Goal: Obtain resource: Download file/media

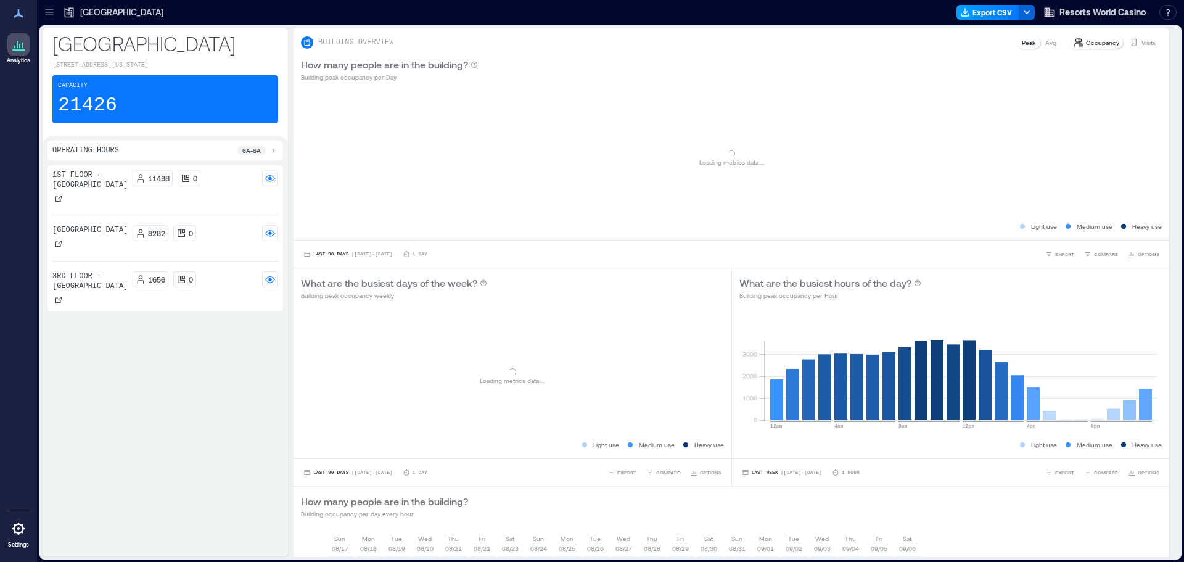
click at [1003, 13] on button "Export CSV" at bounding box center [987, 12] width 63 height 15
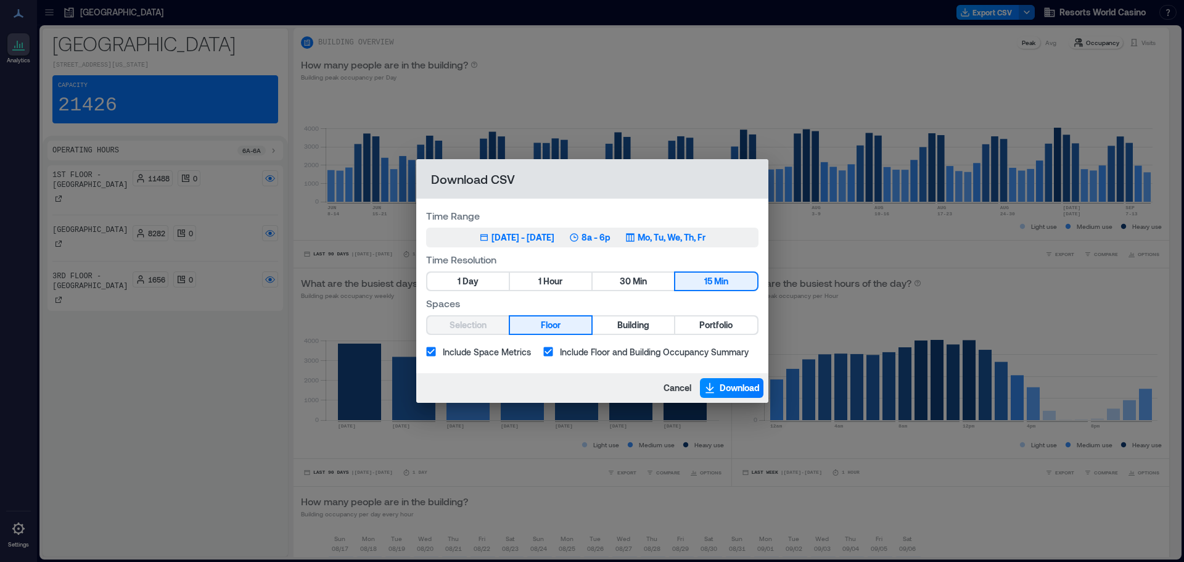
click at [554, 238] on div "[DATE] - [DATE]" at bounding box center [522, 237] width 63 height 12
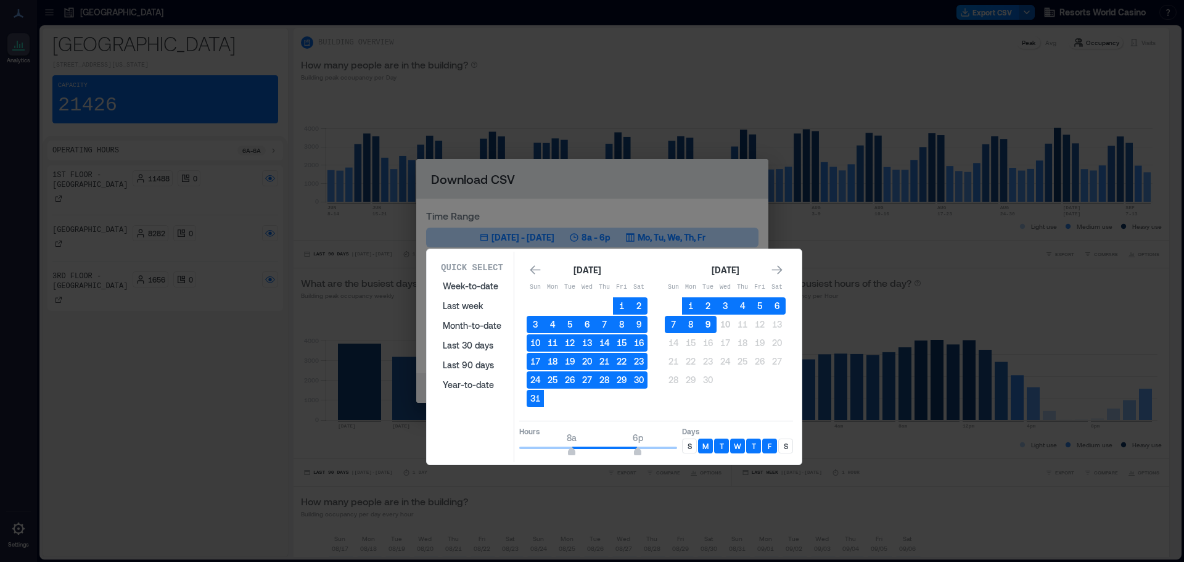
click at [708, 327] on button "9" at bounding box center [707, 324] width 17 height 17
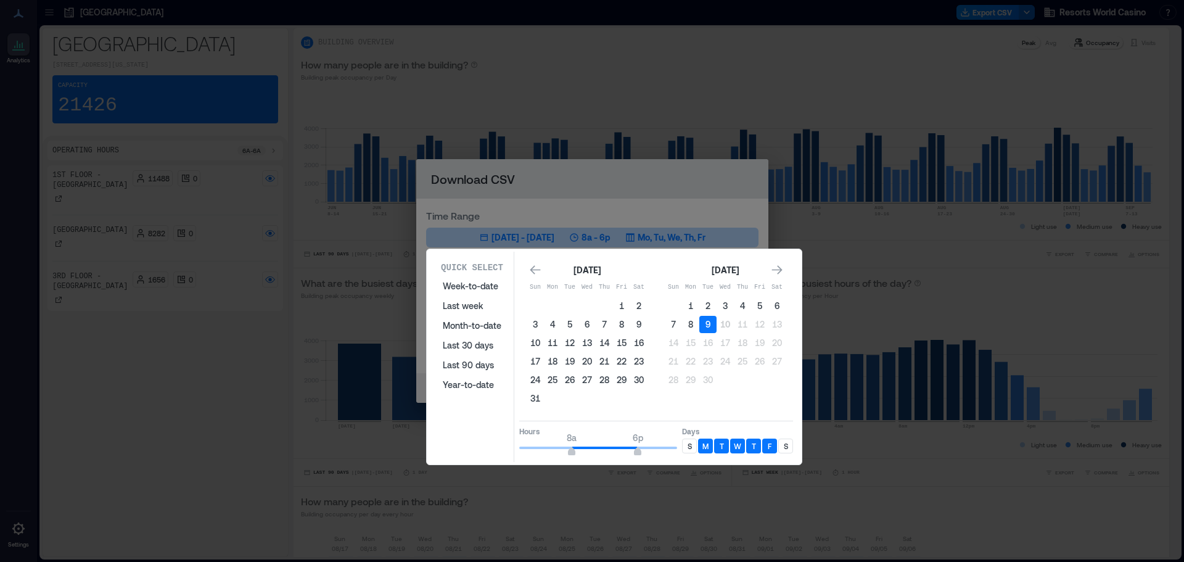
click at [788, 444] on div "S" at bounding box center [785, 445] width 15 height 15
click at [689, 449] on p "S" at bounding box center [689, 446] width 4 height 10
type input "**"
drag, startPoint x: 641, startPoint y: 453, endPoint x: 689, endPoint y: 448, distance: 48.4
click at [689, 448] on div "Hours 8a 12a Days S M T W T F S" at bounding box center [656, 438] width 274 height 36
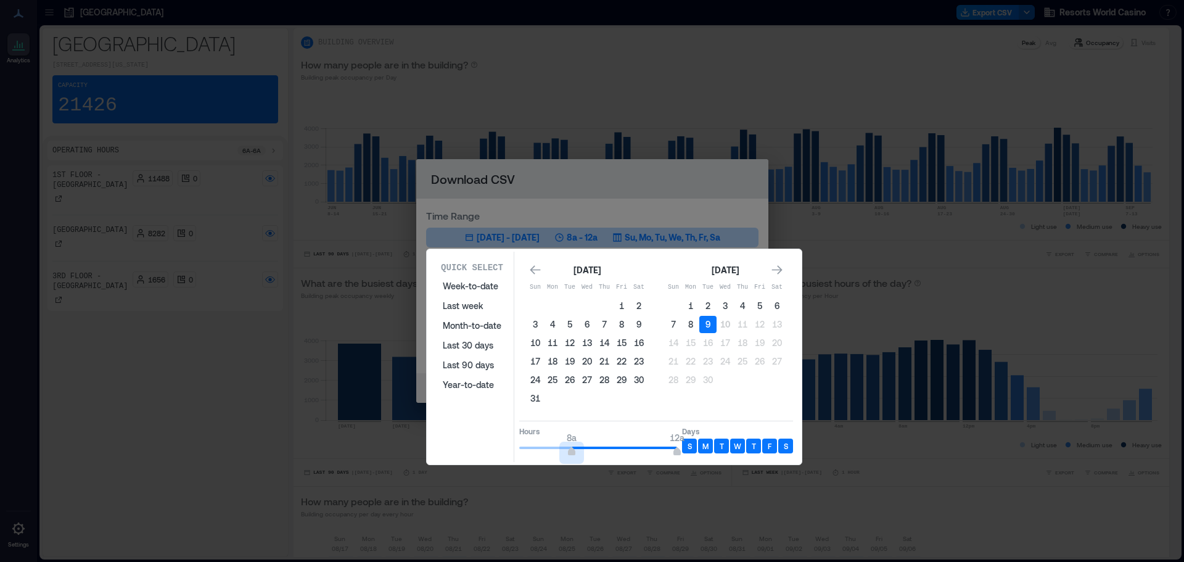
type input "*"
drag, startPoint x: 570, startPoint y: 451, endPoint x: 471, endPoint y: 448, distance: 98.7
click at [471, 448] on div "Quick Select Week-to-date Last week Month-to-date Last 30 days Last 90 days Yea…" at bounding box center [613, 357] width 367 height 210
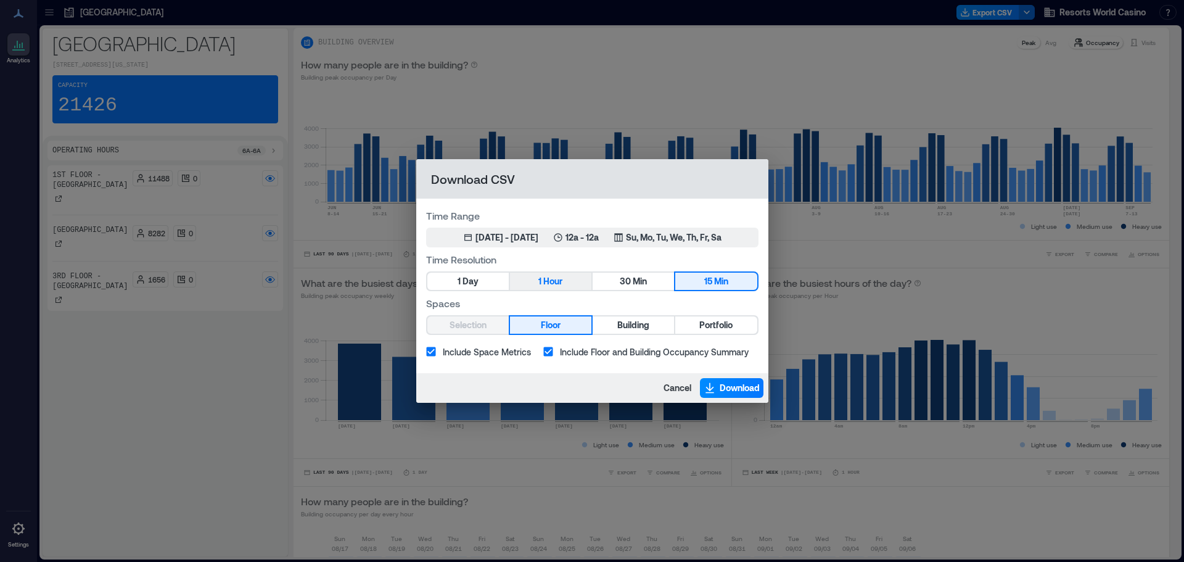
click at [545, 280] on span "Hour" at bounding box center [552, 281] width 19 height 15
click at [719, 329] on span "Portfolio" at bounding box center [715, 324] width 33 height 15
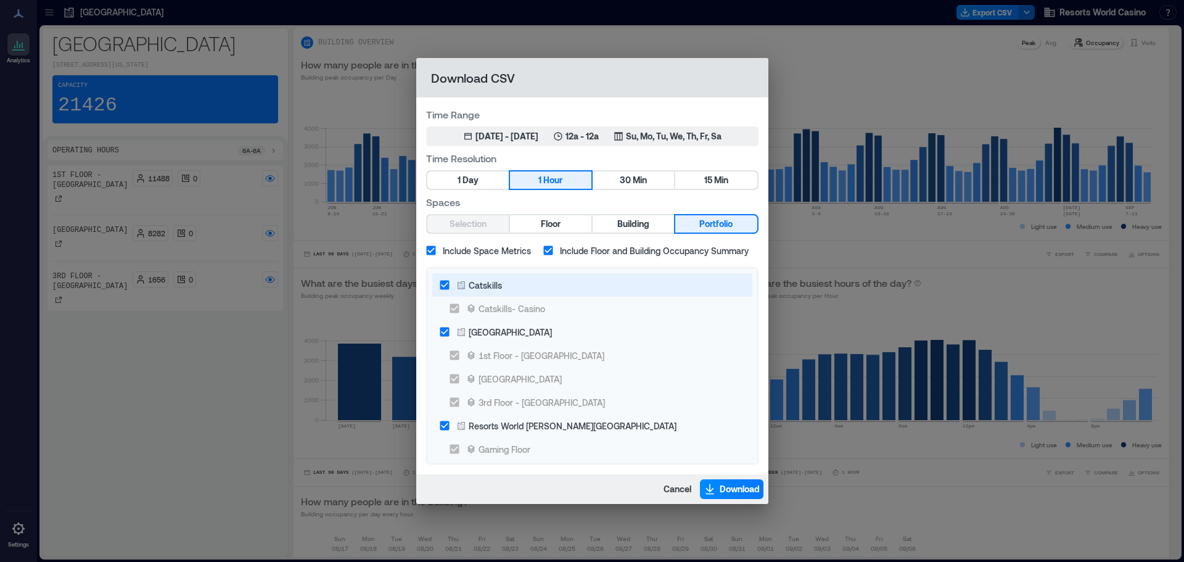
click at [493, 286] on div "Catskills" at bounding box center [485, 285] width 33 height 13
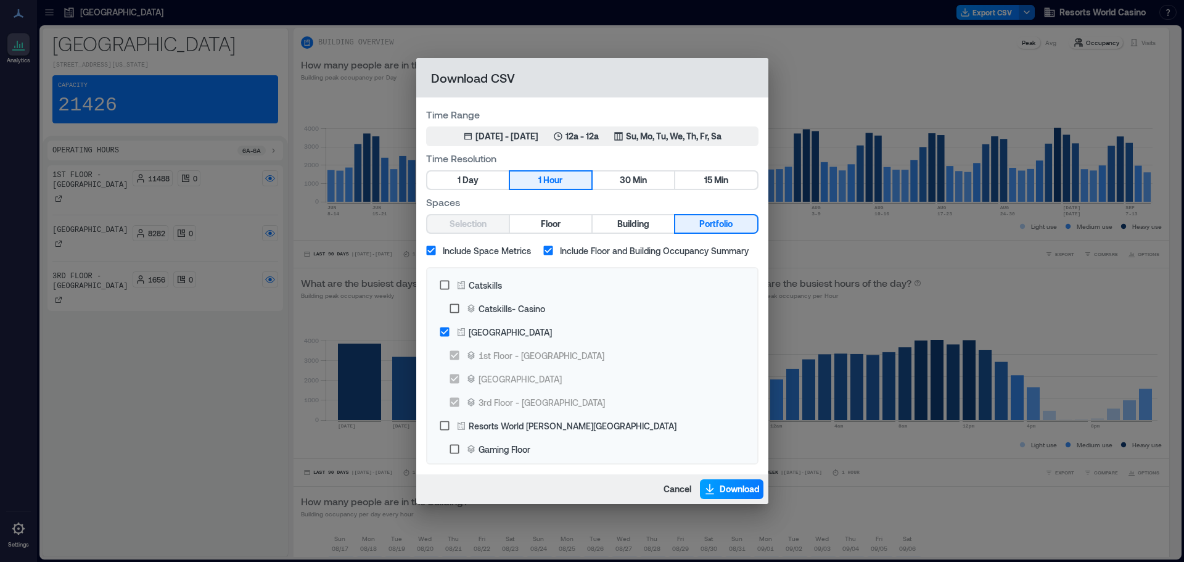
click at [716, 485] on button "Download" at bounding box center [731, 489] width 63 height 20
